Goal: Information Seeking & Learning: Check status

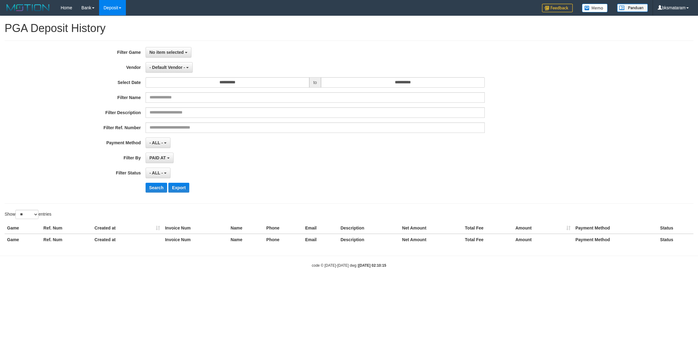
select select
select select "**"
click at [175, 52] on span "No item selected" at bounding box center [167, 52] width 34 height 5
click at [185, 83] on label "[ITOTO] MATARAMTOTO" at bounding box center [185, 83] width 78 height 9
select select "****"
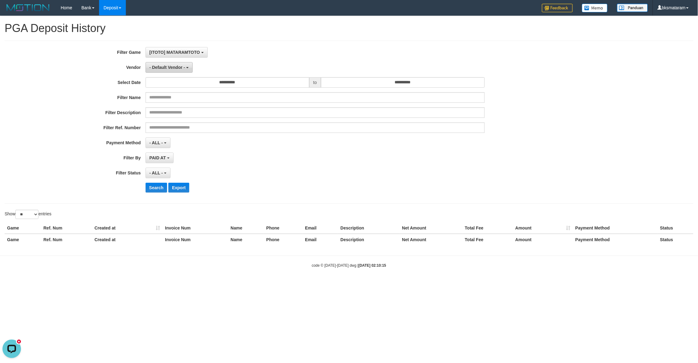
click at [182, 69] on span "- Default Vendor -" at bounding box center [168, 67] width 36 height 5
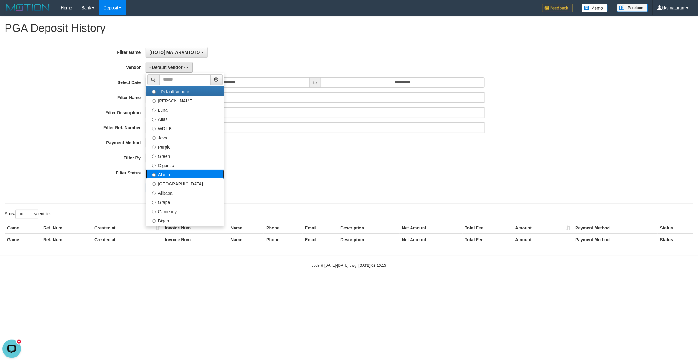
click at [187, 176] on label "Aladin" at bounding box center [185, 174] width 78 height 9
select select "**********"
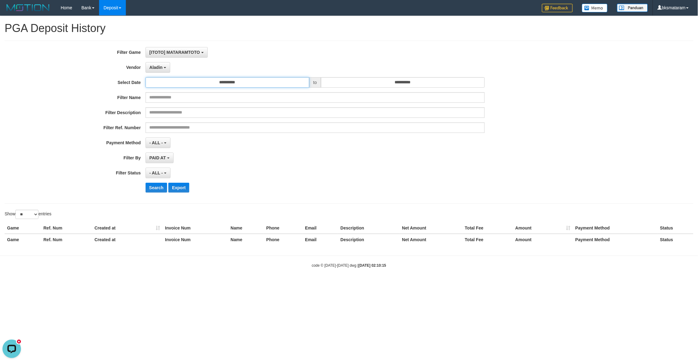
click at [267, 85] on input "**********" at bounding box center [228, 82] width 164 height 10
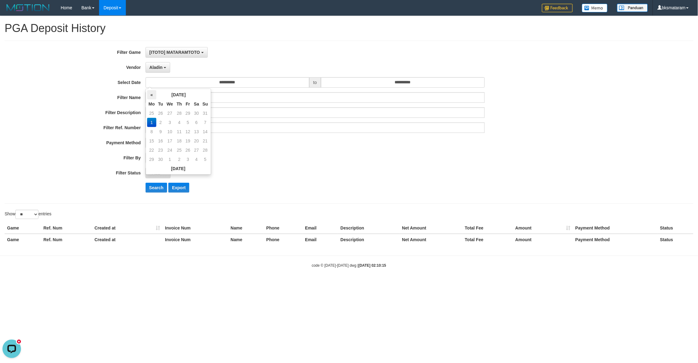
click at [150, 95] on th "«" at bounding box center [151, 94] width 9 height 9
click at [152, 95] on th "«" at bounding box center [151, 94] width 9 height 9
click at [150, 97] on th "«" at bounding box center [151, 94] width 9 height 9
click at [151, 96] on th "«" at bounding box center [151, 94] width 9 height 9
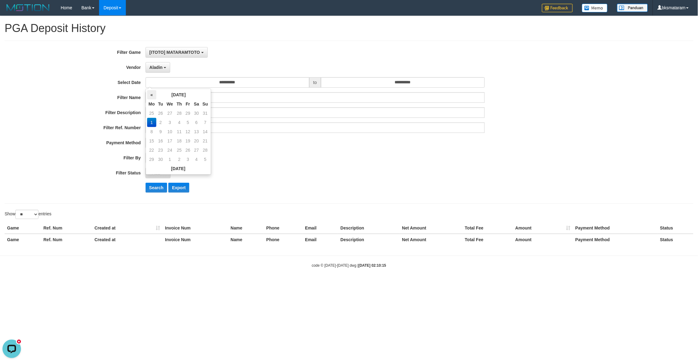
click at [151, 95] on th "«" at bounding box center [151, 94] width 9 height 9
click at [166, 95] on th "[DATE]" at bounding box center [178, 94] width 45 height 9
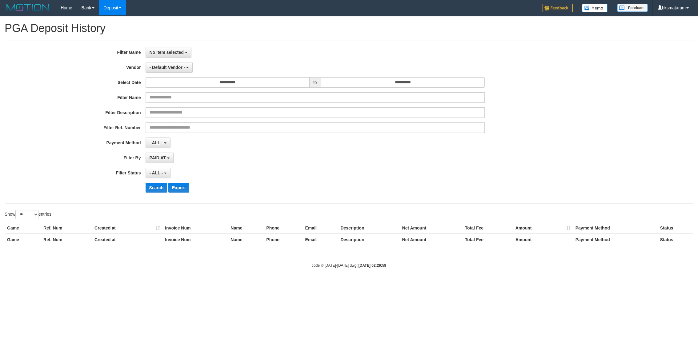
select select
select select "**"
click at [183, 54] on span "No item selected" at bounding box center [167, 52] width 34 height 5
click at [195, 84] on label "[ITOTO] MATARAMTOTO" at bounding box center [185, 83] width 78 height 9
select select "****"
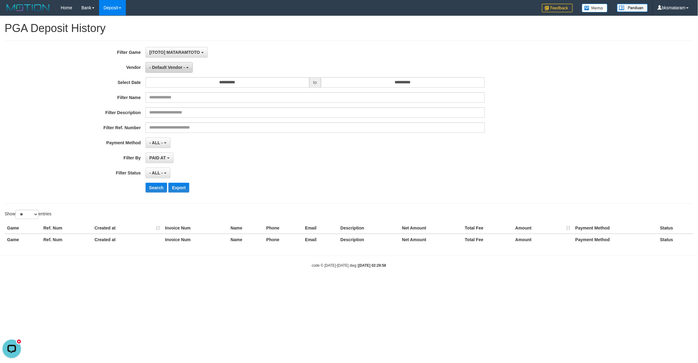
click at [185, 71] on button "- Default Vendor -" at bounding box center [169, 67] width 47 height 10
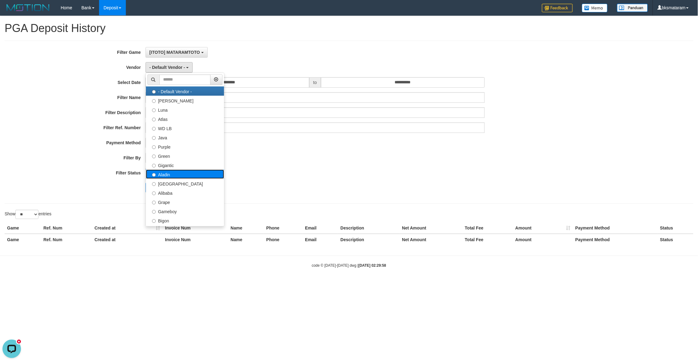
click at [190, 174] on label "Aladin" at bounding box center [185, 174] width 78 height 9
select select "**********"
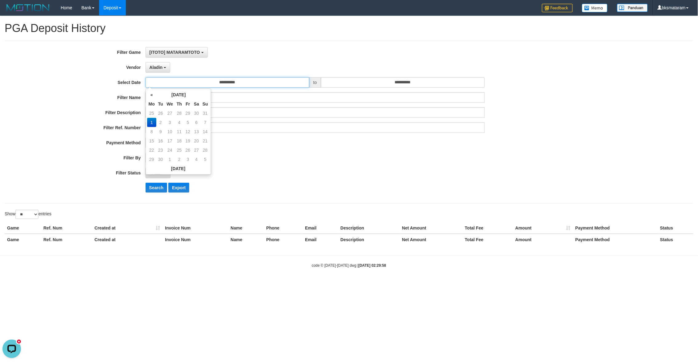
click at [275, 81] on input "**********" at bounding box center [228, 82] width 164 height 10
click at [151, 96] on th "«" at bounding box center [151, 94] width 9 height 9
click at [230, 82] on input "**********" at bounding box center [228, 82] width 164 height 10
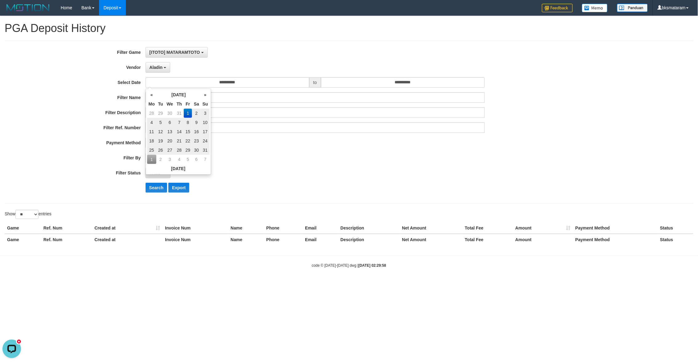
click at [205, 150] on td "31" at bounding box center [205, 150] width 9 height 9
type input "**********"
click at [205, 150] on td "31" at bounding box center [205, 150] width 9 height 9
click at [279, 157] on div "PAID AT PAID AT CREATED AT" at bounding box center [316, 158] width 340 height 10
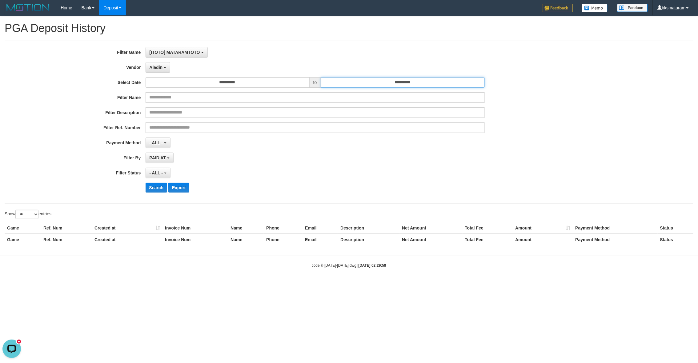
click at [404, 83] on input "**********" at bounding box center [403, 82] width 164 height 10
click at [411, 156] on div "PAID AT PAID AT CREATED AT" at bounding box center [316, 158] width 340 height 10
click at [409, 85] on input "**********" at bounding box center [403, 82] width 164 height 10
drag, startPoint x: 406, startPoint y: 82, endPoint x: 418, endPoint y: 87, distance: 12.3
click at [407, 82] on input "**********" at bounding box center [403, 82] width 164 height 10
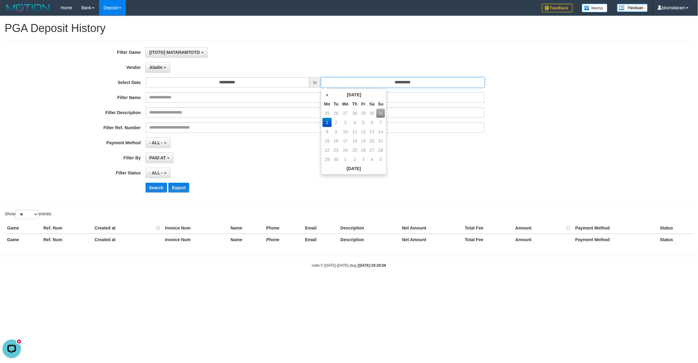
type input "**********"
click at [436, 81] on input "**********" at bounding box center [403, 82] width 164 height 10
type input "*********"
type input "**********"
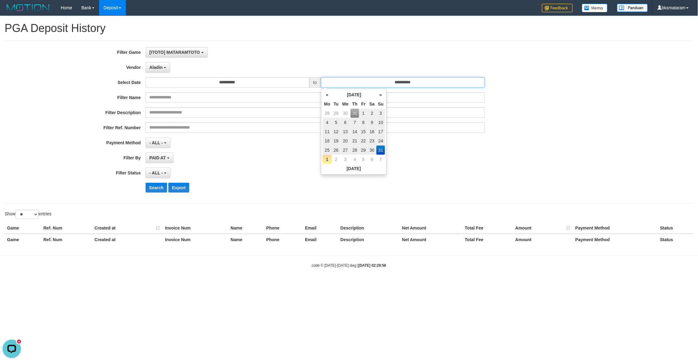
type input "**********"
click at [382, 150] on td "31" at bounding box center [381, 150] width 9 height 9
click at [476, 155] on div "PAID AT PAID AT CREATED AT" at bounding box center [316, 158] width 340 height 10
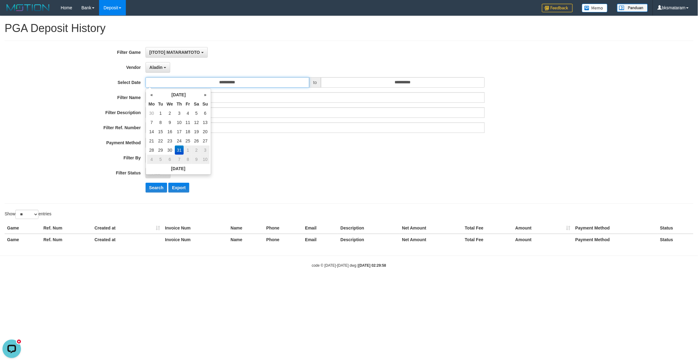
click at [230, 82] on input "**********" at bounding box center [228, 82] width 164 height 10
click at [232, 83] on input "*********" at bounding box center [228, 82] width 164 height 10
click at [255, 81] on input "*********" at bounding box center [228, 82] width 164 height 10
type input "**********"
click at [272, 169] on div "- ALL - SELECT ALL - ALL - SELECT STATUS PENDING/UNPAID PAID CANCELED EXPIRED" at bounding box center [316, 173] width 340 height 10
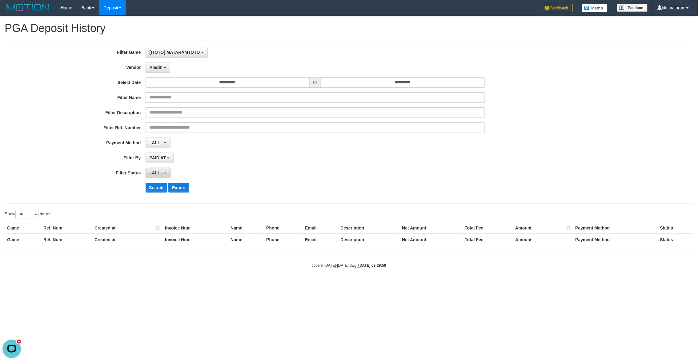
click at [159, 172] on span "- ALL -" at bounding box center [157, 173] width 14 height 5
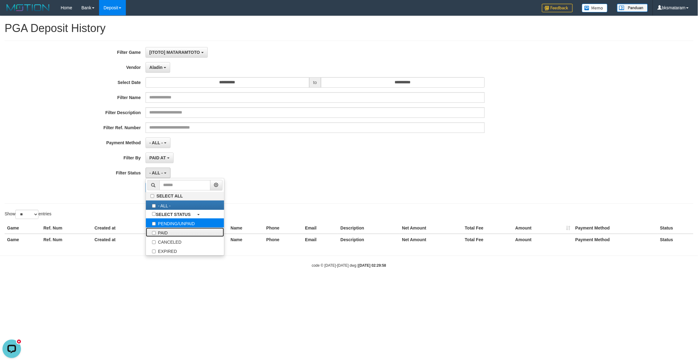
drag, startPoint x: 173, startPoint y: 237, endPoint x: 179, endPoint y: 228, distance: 10.9
click at [173, 237] on label "PAID" at bounding box center [185, 232] width 78 height 9
select select "*"
click at [255, 170] on div "PAID SELECT ALL - ALL - SELECT STATUS PENDING/UNPAID PAID CANCELED EXPIRED" at bounding box center [316, 173] width 340 height 10
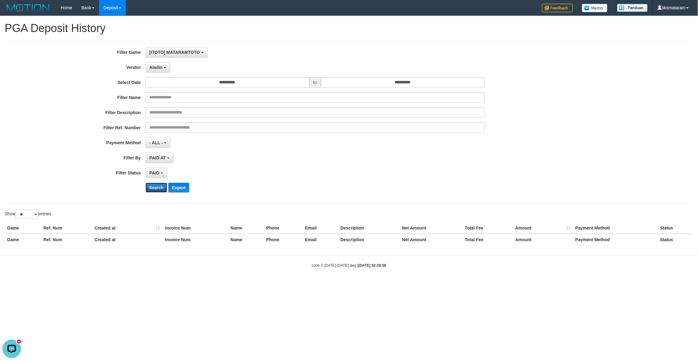
drag, startPoint x: 159, startPoint y: 187, endPoint x: 168, endPoint y: 211, distance: 25.7
click at [159, 187] on button "Search" at bounding box center [157, 188] width 22 height 10
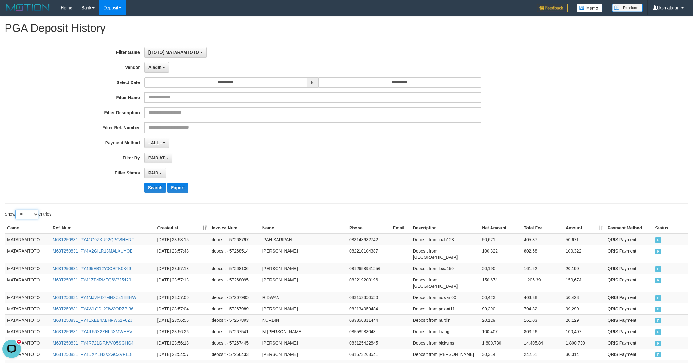
click at [32, 216] on select "** ** ** ***" at bounding box center [26, 214] width 23 height 9
select select "***"
click at [16, 211] on select "** ** ** ***" at bounding box center [26, 214] width 23 height 9
click at [23, 240] on td "MATARAMTOTO" at bounding box center [28, 240] width 46 height 12
drag, startPoint x: 23, startPoint y: 240, endPoint x: 120, endPoint y: 240, distance: 97.3
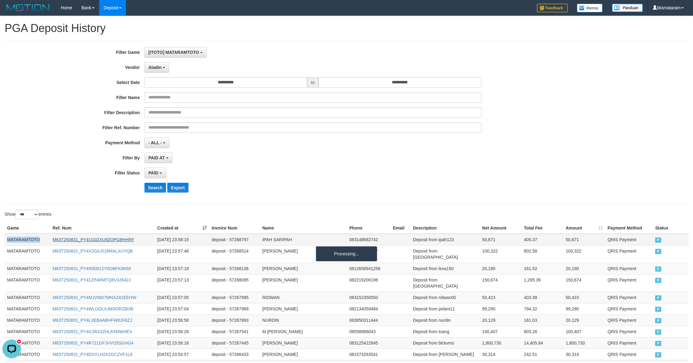
click at [22, 240] on td "MATARAMTOTO" at bounding box center [28, 240] width 46 height 12
click at [27, 238] on td "MATARAMTOTO" at bounding box center [28, 240] width 46 height 12
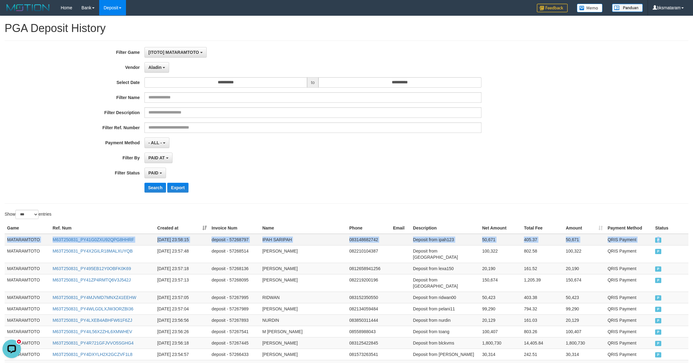
click at [656, 241] on span "P" at bounding box center [658, 240] width 6 height 5
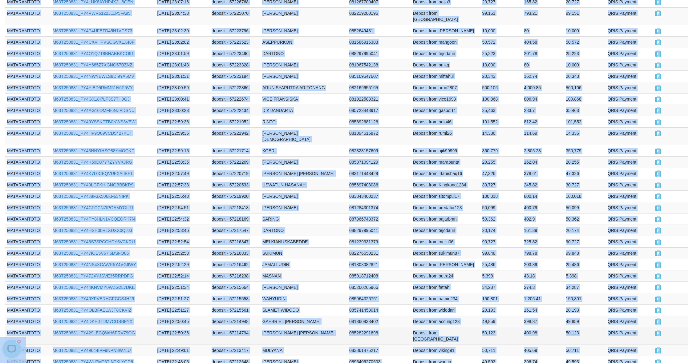
scroll to position [1078, 0]
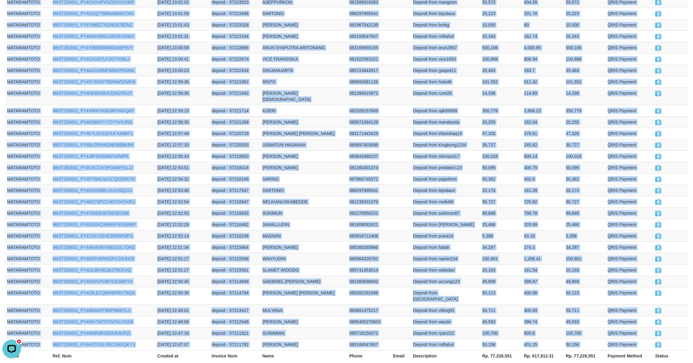
click at [532, 363] on div "Previous 1 2 3 4 5 … 10 Next" at bounding box center [490, 370] width 395 height 13
copy div "MATARAMTOTO M63T250831_PY41G0ZXU92QPG8HHRF [DATE] 23:58:15 deposit - 57268797 I…"
click at [607, 363] on link "2" at bounding box center [611, 369] width 10 height 10
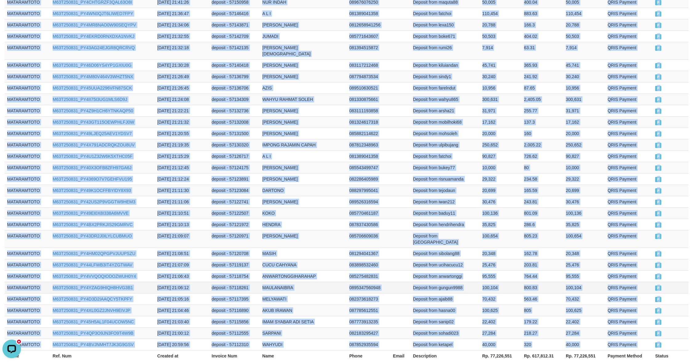
copy div "MATARAMTOTO M63T250831_PY41G0ZXU92QPG8HHRF [DATE] 23:58:15 deposit - 57268797 I…"
click at [621, 363] on link "3" at bounding box center [621, 369] width 10 height 10
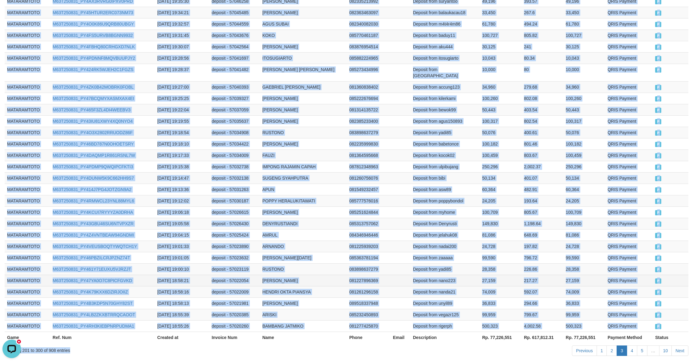
copy div "MATARAMTOTO M63T250831_PY41G0ZXU92QPG8HHRF [DATE] 23:58:15 deposit - 57268797 I…"
click at [629, 346] on link "4" at bounding box center [632, 351] width 10 height 10
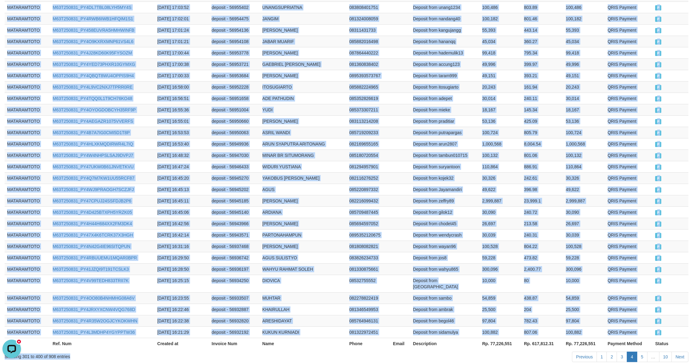
copy div "MATARAMTOTO M63T250831_PY41G0ZXU92QPG8HHRF [DATE] 23:58:15 deposit - 57268797 I…"
click at [639, 352] on link "5" at bounding box center [642, 357] width 10 height 10
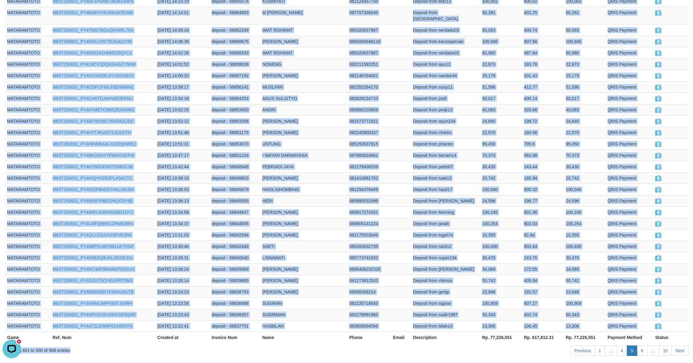
copy div "MATARAMTOTO M63T250831_PY41G0ZXU92QPG8HHRF [DATE] 23:58:15 deposit - 57268797 I…"
click at [639, 346] on link "6" at bounding box center [642, 351] width 10 height 10
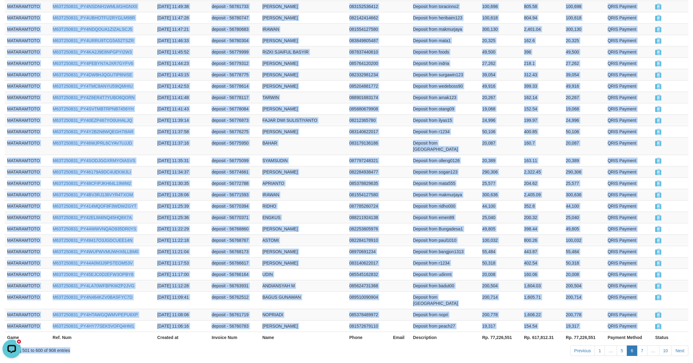
copy div "MATARAMTOTO M63T250831_PY41G0ZXU92QPG8HHRF [DATE] 23:58:15 deposit - 57268797 I…"
click at [642, 346] on link "7" at bounding box center [642, 351] width 10 height 10
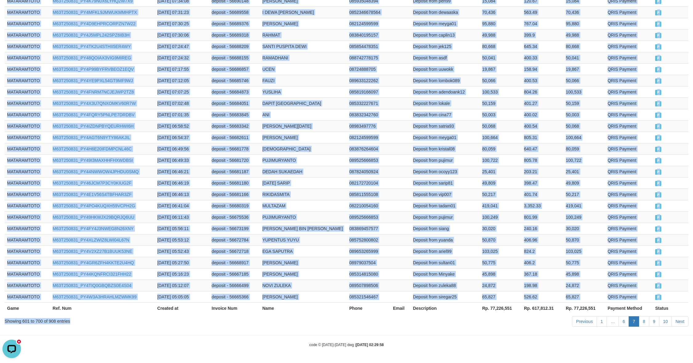
copy div "MATARAMTOTO M63T250831_PY41G0ZXU92QPG8HHRF [DATE] 23:58:15 deposit - 57268797 I…"
drag, startPoint x: 643, startPoint y: 322, endPoint x: 636, endPoint y: 314, distance: 10.7
click at [643, 322] on link "8" at bounding box center [644, 321] width 10 height 10
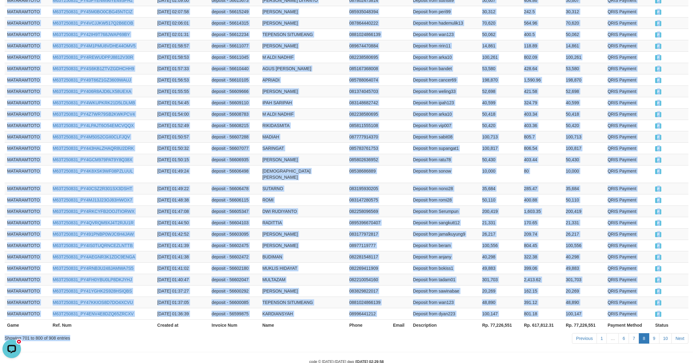
copy div "MATARAMTOTO M63T250831_PY41G0ZXU92QPG8HHRF [DATE] 23:58:15 deposit - 57268797 I…"
click at [651, 333] on link "9" at bounding box center [654, 338] width 10 height 10
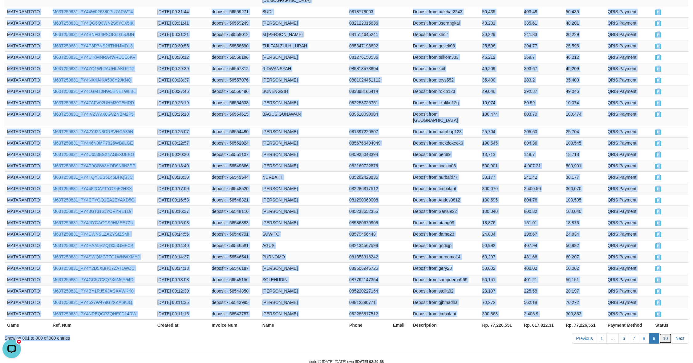
click at [663, 333] on link "10" at bounding box center [665, 338] width 13 height 10
click at [666, 333] on link "10" at bounding box center [665, 338] width 13 height 10
click at [665, 333] on link "10" at bounding box center [665, 338] width 13 height 10
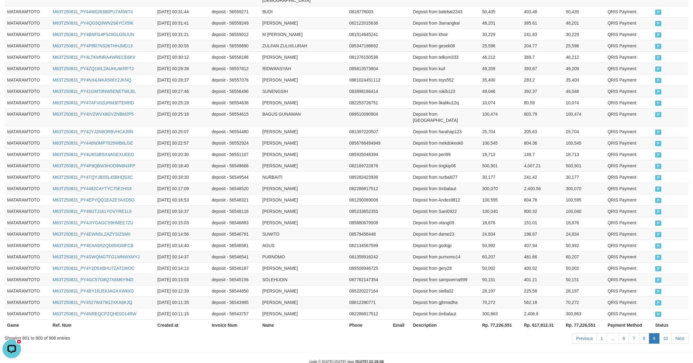
click at [664, 333] on link "10" at bounding box center [665, 338] width 13 height 10
click at [642, 333] on link "8" at bounding box center [644, 338] width 10 height 10
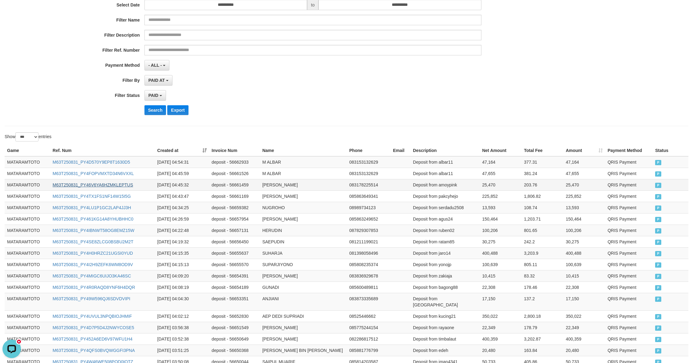
scroll to position [1, 0]
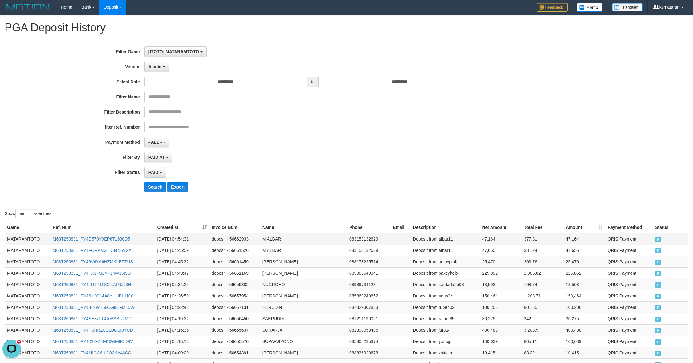
click at [19, 238] on td "MATARAMTOTO" at bounding box center [28, 239] width 46 height 12
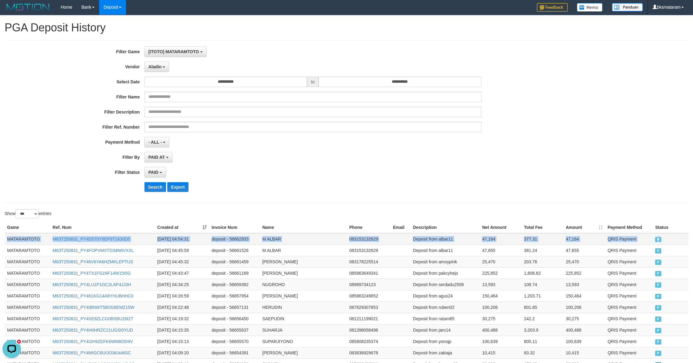
click at [660, 240] on span "P" at bounding box center [658, 239] width 6 height 5
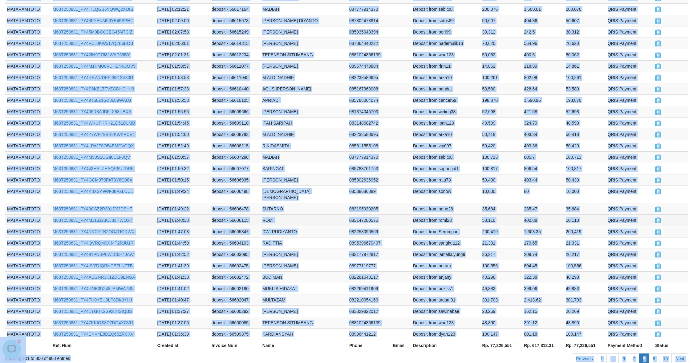
scroll to position [1078, 0]
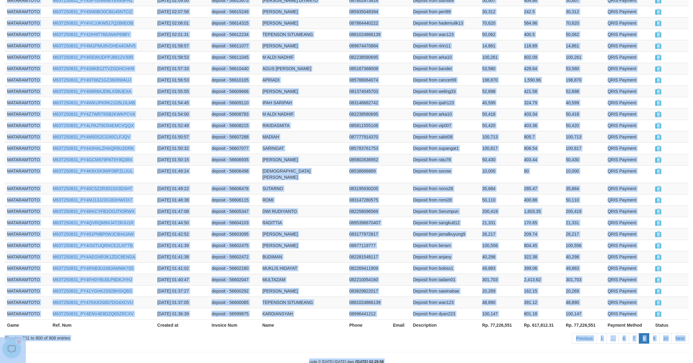
click at [518, 333] on div "Previous 1 … 6 7 8 9 10 Next" at bounding box center [490, 339] width 395 height 13
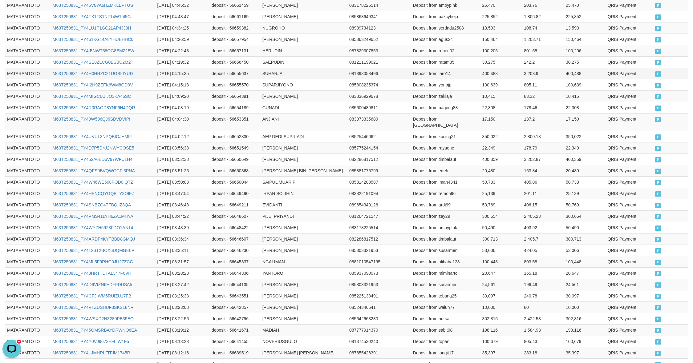
scroll to position [52, 0]
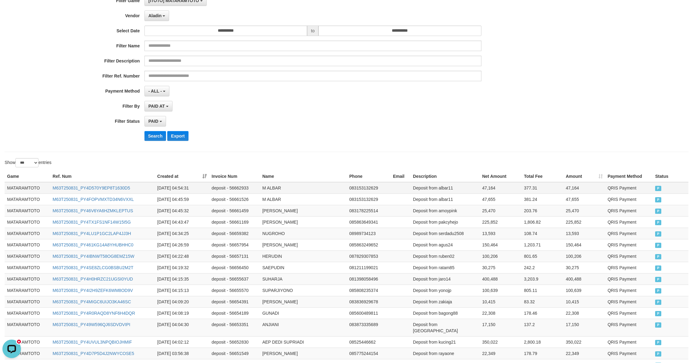
click at [21, 190] on td "MATARAMTOTO" at bounding box center [28, 188] width 46 height 12
drag, startPoint x: 21, startPoint y: 190, endPoint x: 87, endPoint y: 191, distance: 65.9
click at [21, 190] on td "MATARAMTOTO" at bounding box center [28, 188] width 46 height 12
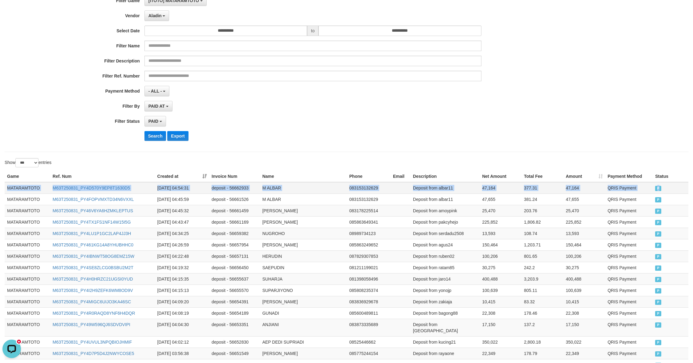
click at [659, 189] on span "P" at bounding box center [658, 188] width 6 height 5
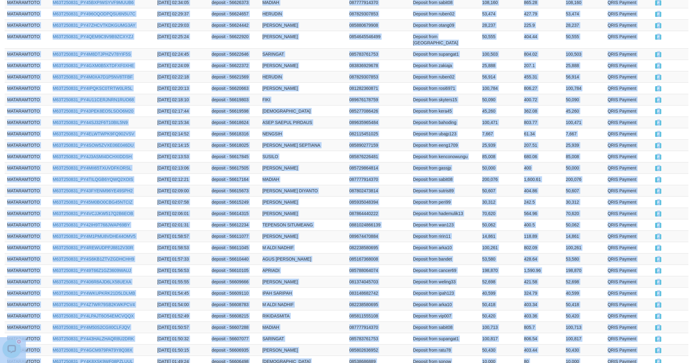
scroll to position [1078, 0]
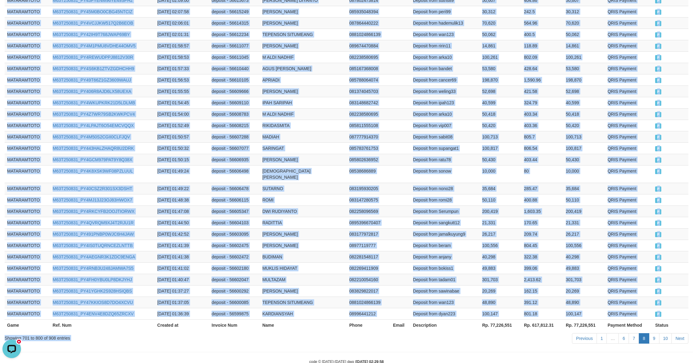
click at [561, 333] on div "Previous 1 … 6 7 8 9 10 Next" at bounding box center [490, 339] width 395 height 13
click at [653, 333] on link "9" at bounding box center [654, 338] width 10 height 10
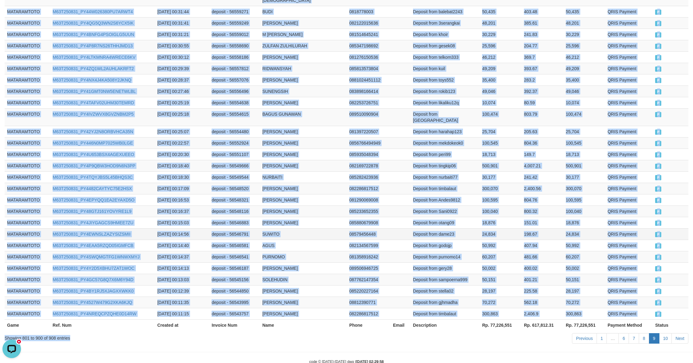
copy div "MATARAMTOTO M63T250831_PY4D570Y9EP8T1630D5 [DATE] 04:54:31 deposit - 56662933 M…"
click at [664, 333] on link "10" at bounding box center [665, 338] width 13 height 10
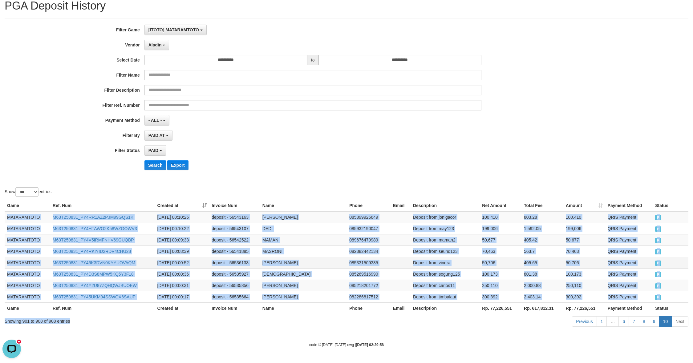
copy div "MATARAMTOTO M63T250831_PY4D570Y9EP8T1630D5 [DATE] 04:54:31 deposit - 56662933 M…"
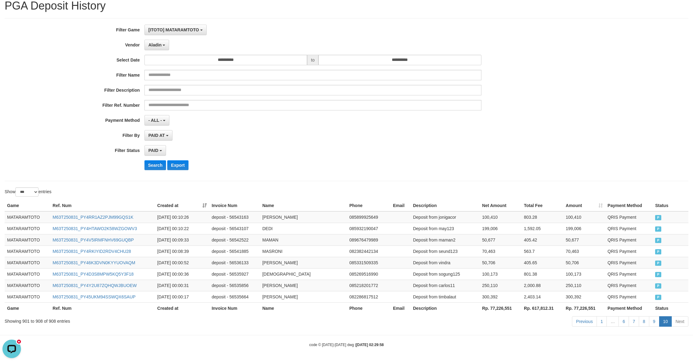
click at [500, 308] on th "Rp. 77,226,551" at bounding box center [500, 308] width 42 height 11
click at [499, 307] on th "Rp. 77,226,551" at bounding box center [500, 308] width 42 height 11
click at [162, 42] on button "Aladin" at bounding box center [156, 45] width 25 height 10
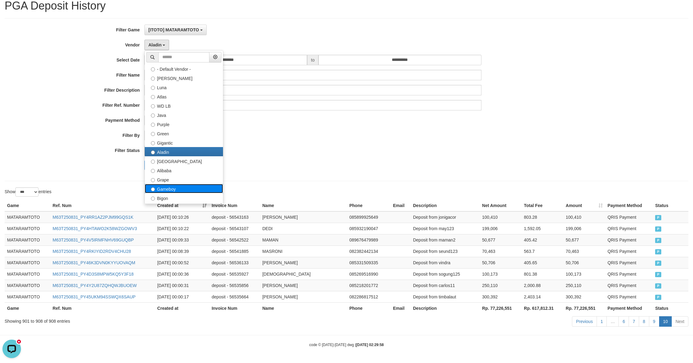
click at [181, 190] on label "Gameboy" at bounding box center [184, 188] width 78 height 9
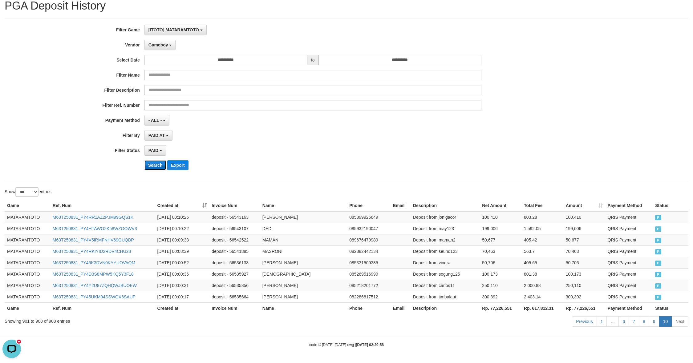
click at [151, 166] on button "Search" at bounding box center [155, 165] width 22 height 10
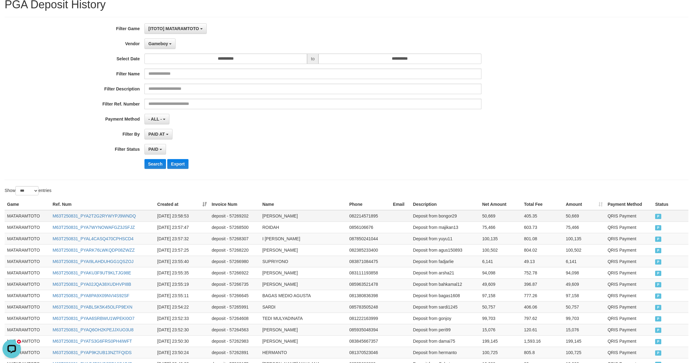
click at [31, 218] on td "MATARAMTOTO" at bounding box center [28, 216] width 46 height 12
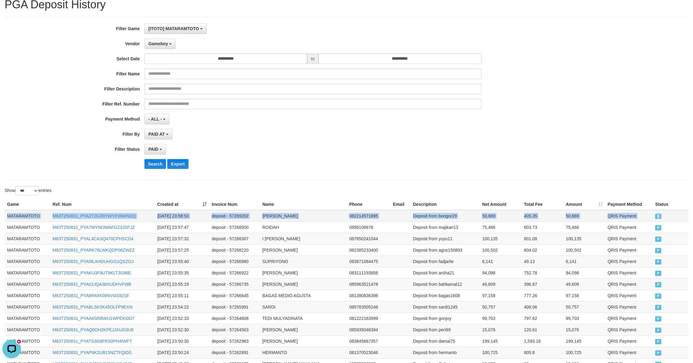
click at [655, 216] on tr "MATARAMTOTO M63T250831_PYA2T2G2RYWYPJ9WNDQ [DATE] 23:58:53 deposit - 57269202 R…" at bounding box center [346, 216] width 683 height 12
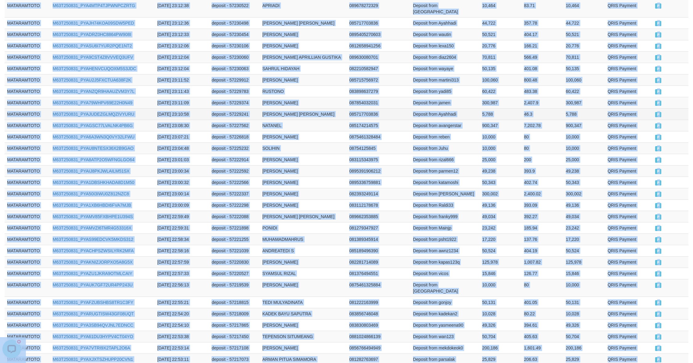
scroll to position [1078, 0]
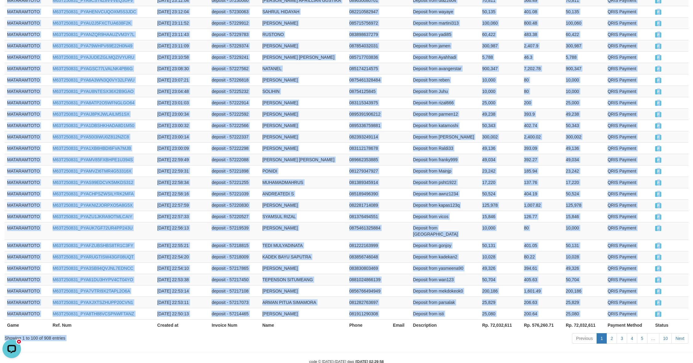
click at [561, 333] on div "Previous 1 2 3 4 5 … 10 Next" at bounding box center [490, 339] width 395 height 13
drag, startPoint x: 609, startPoint y: 320, endPoint x: 606, endPoint y: 318, distance: 4.2
click at [610, 333] on link "2" at bounding box center [611, 338] width 10 height 10
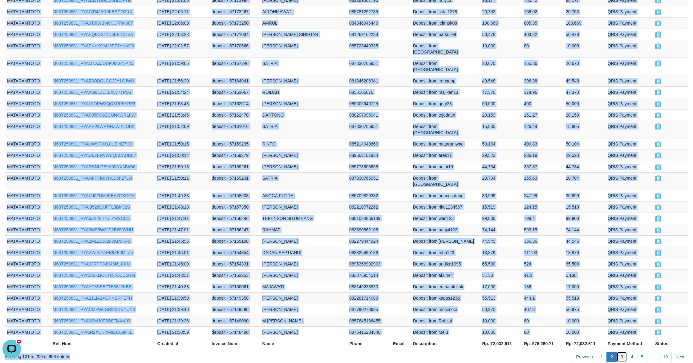
click at [619, 352] on link "3" at bounding box center [621, 357] width 10 height 10
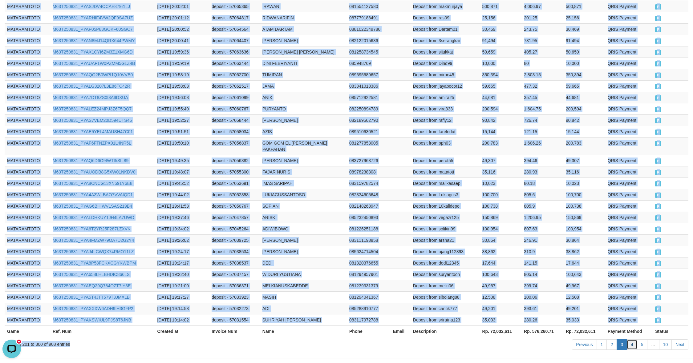
click at [631, 340] on link "4" at bounding box center [632, 345] width 10 height 10
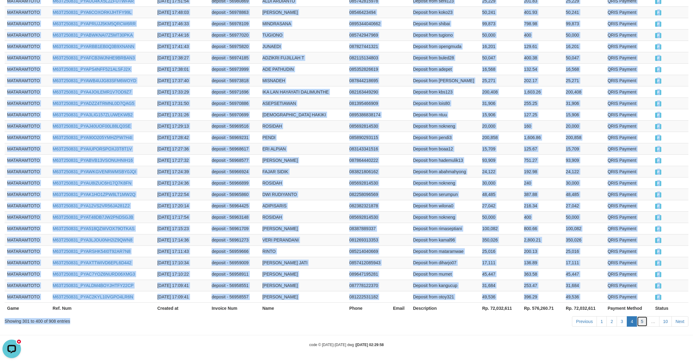
click at [641, 319] on link "5" at bounding box center [642, 321] width 10 height 10
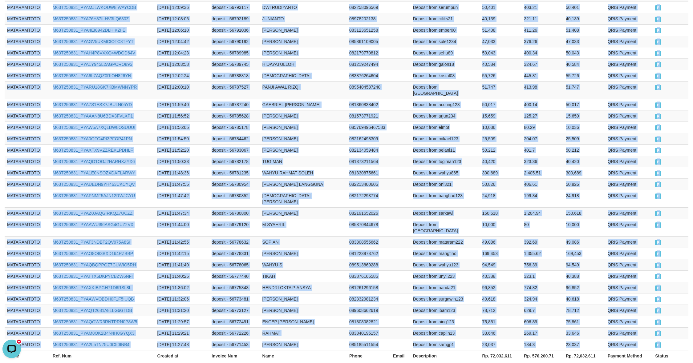
click at [638, 363] on link "7" at bounding box center [642, 369] width 10 height 10
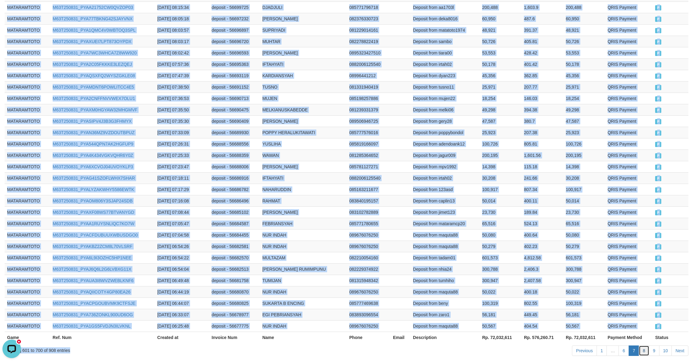
click at [645, 346] on link "8" at bounding box center [644, 351] width 10 height 10
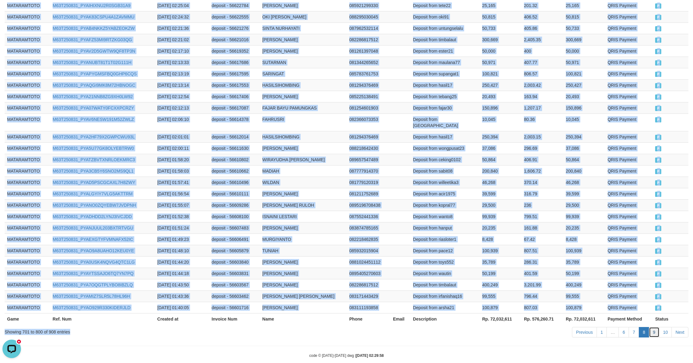
click at [653, 327] on link "9" at bounding box center [654, 332] width 10 height 10
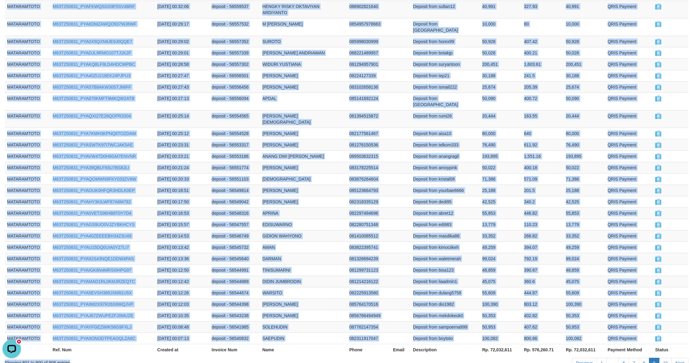
scroll to position [1084, 0]
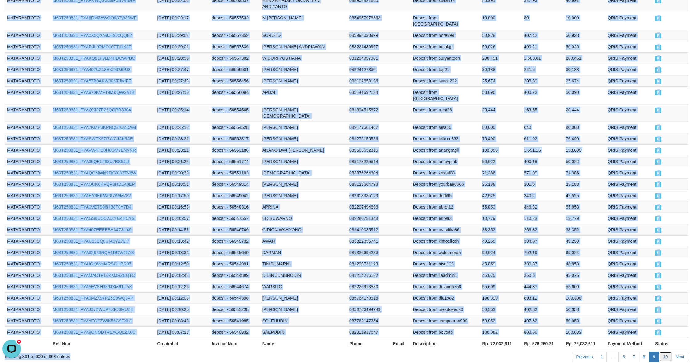
drag, startPoint x: 664, startPoint y: 323, endPoint x: 627, endPoint y: 304, distance: 41.7
click at [664, 352] on link "10" at bounding box center [665, 357] width 13 height 10
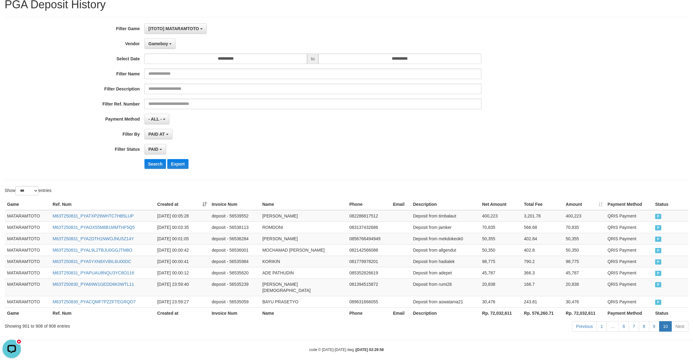
click at [503, 308] on th "Rp. 72,032,611" at bounding box center [500, 313] width 42 height 11
click at [167, 44] on span "Gameboy" at bounding box center [158, 43] width 20 height 5
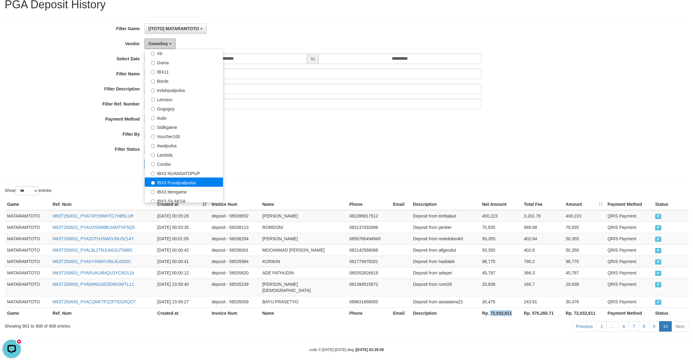
scroll to position [202, 0]
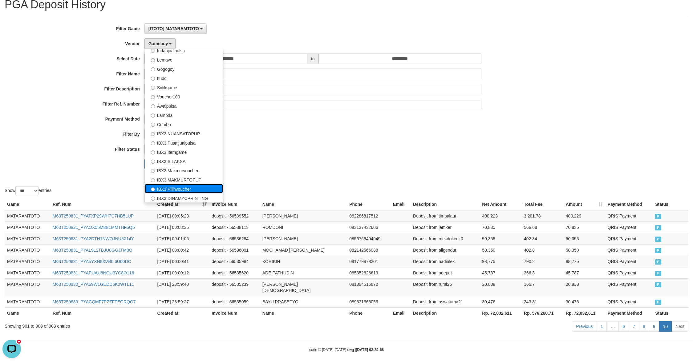
click at [197, 191] on label "IBX3 Pilihvoucher" at bounding box center [184, 188] width 78 height 9
select select "**********"
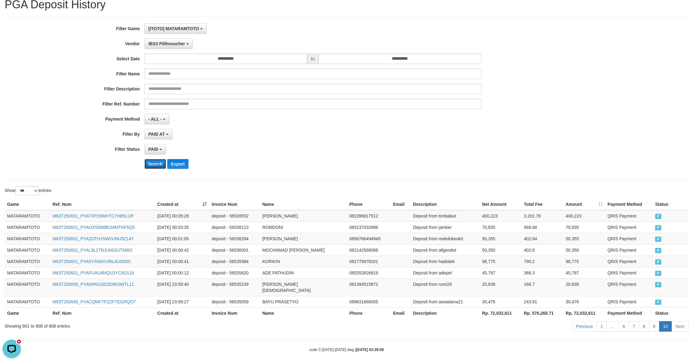
drag, startPoint x: 159, startPoint y: 168, endPoint x: 140, endPoint y: 169, distance: 18.5
click at [159, 168] on button "Search" at bounding box center [155, 164] width 22 height 10
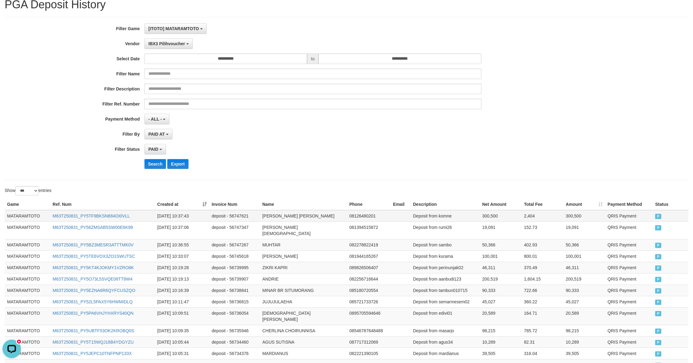
click at [19, 219] on td "MATARAMTOTO" at bounding box center [28, 216] width 46 height 12
drag, startPoint x: 19, startPoint y: 219, endPoint x: 28, endPoint y: 219, distance: 9.5
click at [19, 219] on td "MATARAMTOTO" at bounding box center [28, 216] width 46 height 12
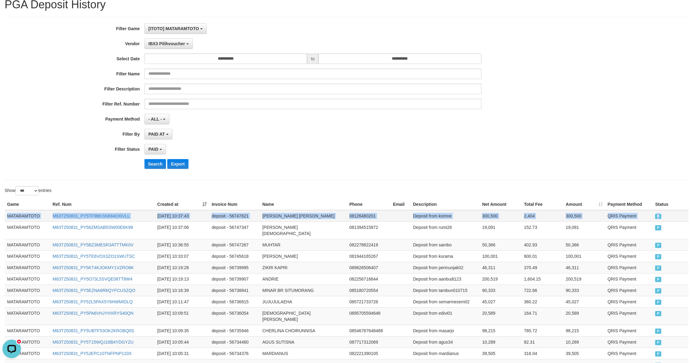
click at [660, 221] on td "P" at bounding box center [670, 216] width 36 height 12
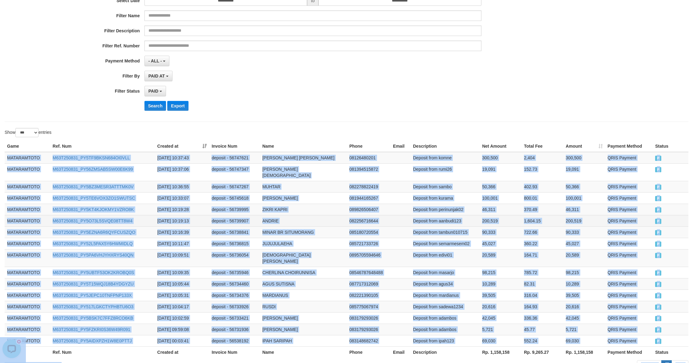
scroll to position [115, 0]
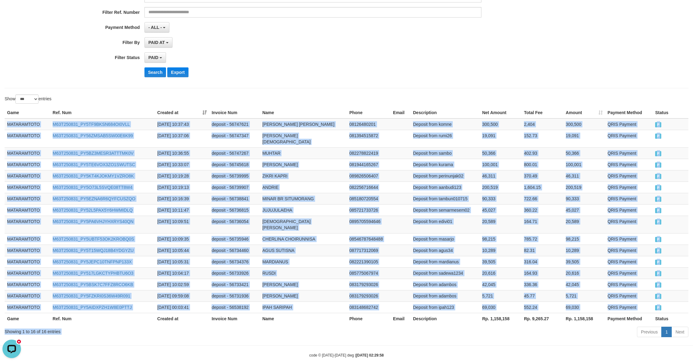
click at [613, 326] on div "Previous 1 Next" at bounding box center [490, 332] width 395 height 13
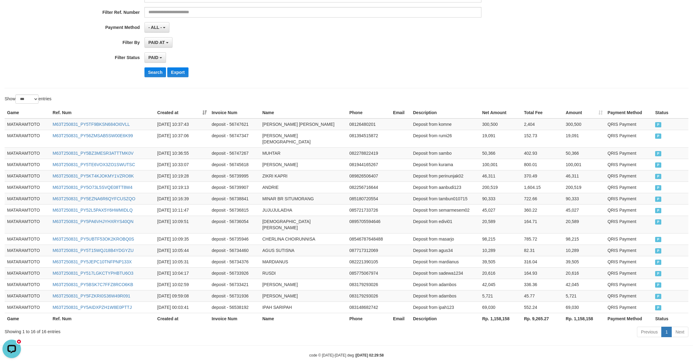
click at [497, 313] on th "Rp. 1,158,158" at bounding box center [500, 318] width 42 height 11
